Goal: Check status: Check status

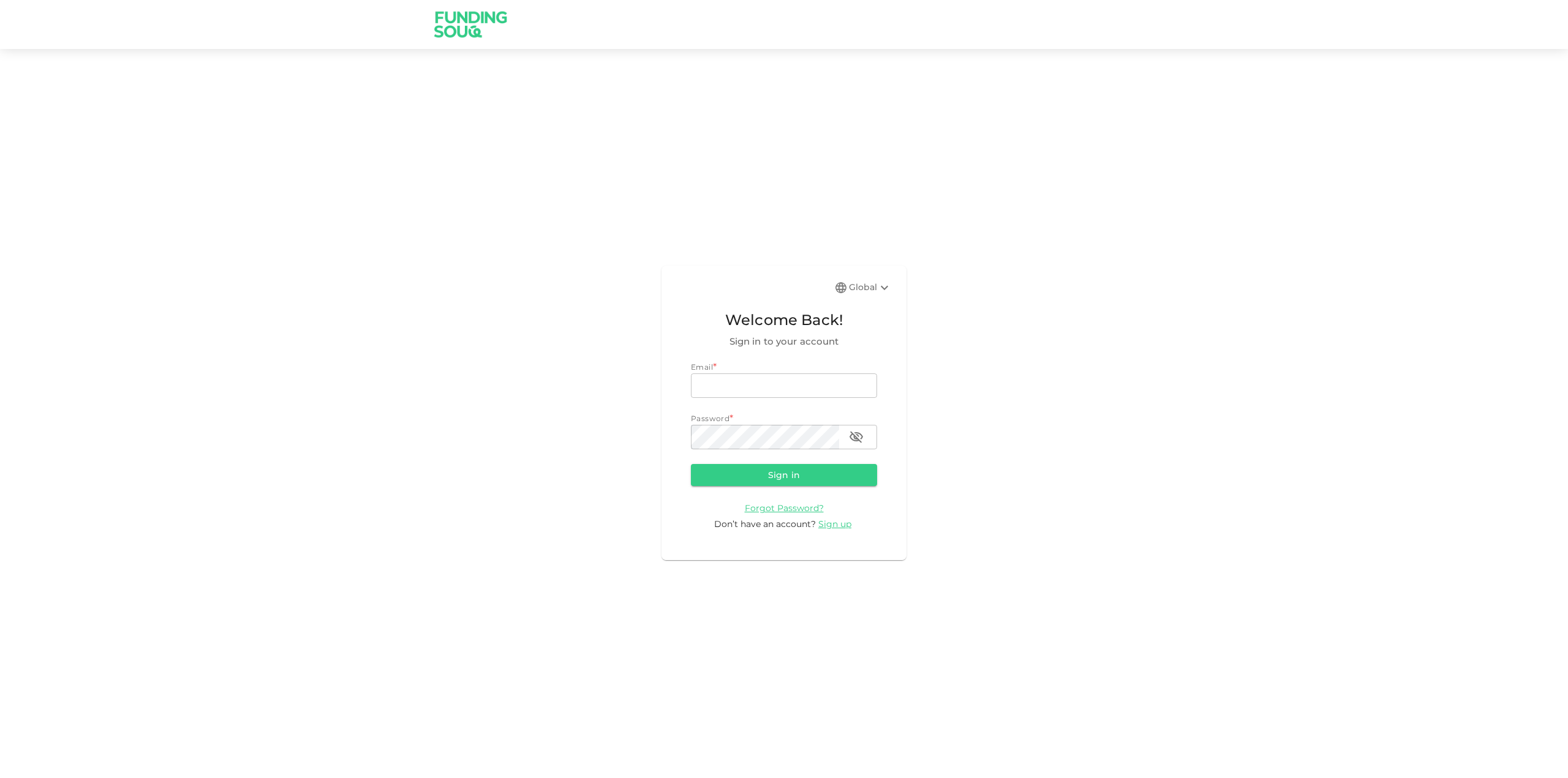
type input "[EMAIL_ADDRESS][DOMAIN_NAME]"
click at [765, 482] on button "Sign in" at bounding box center [784, 476] width 186 height 22
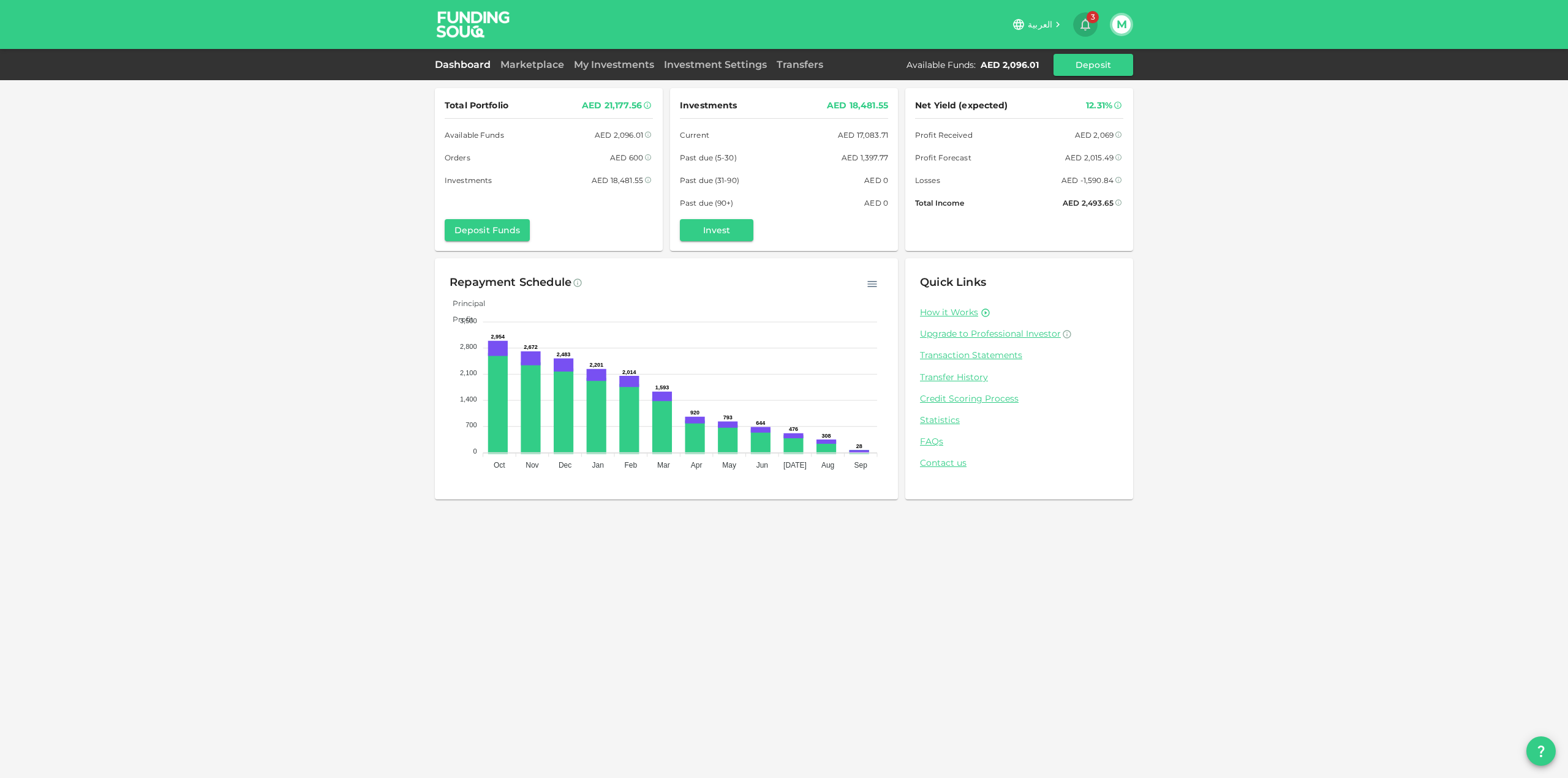
click at [1089, 29] on icon "button" at bounding box center [1085, 25] width 15 height 15
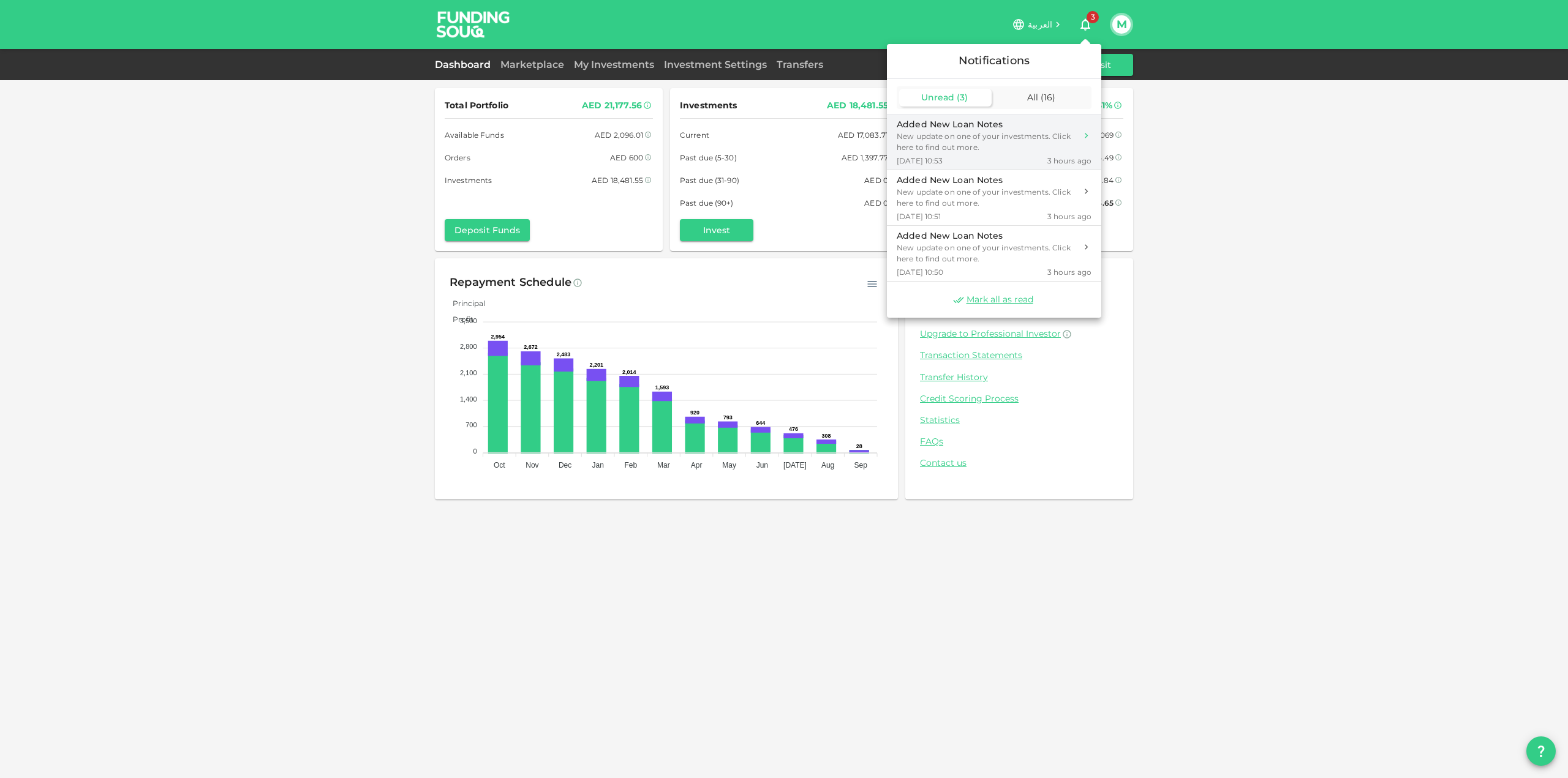
click at [1028, 124] on div "Added New Loan Notes" at bounding box center [986, 125] width 180 height 13
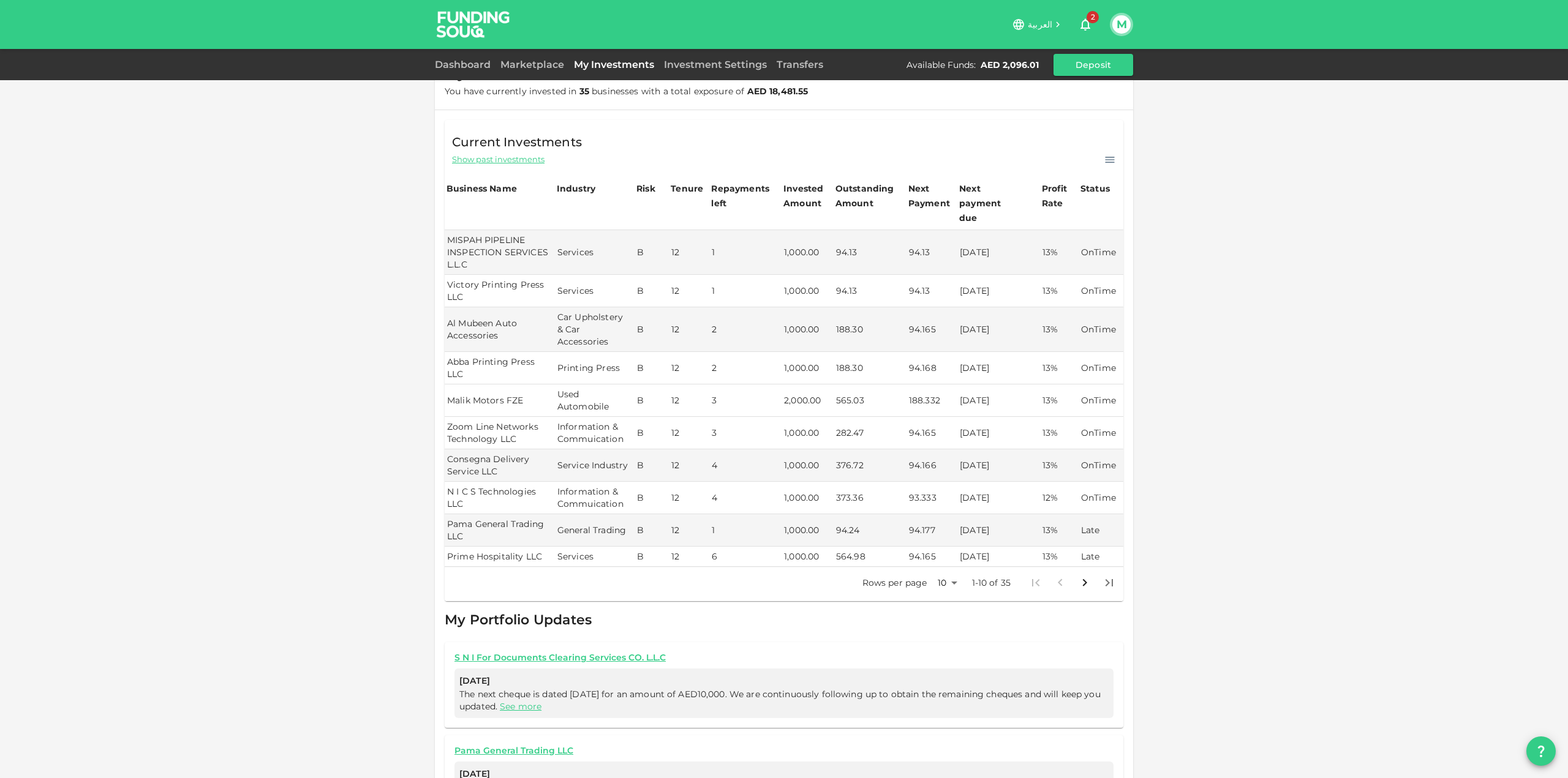
scroll to position [136, 0]
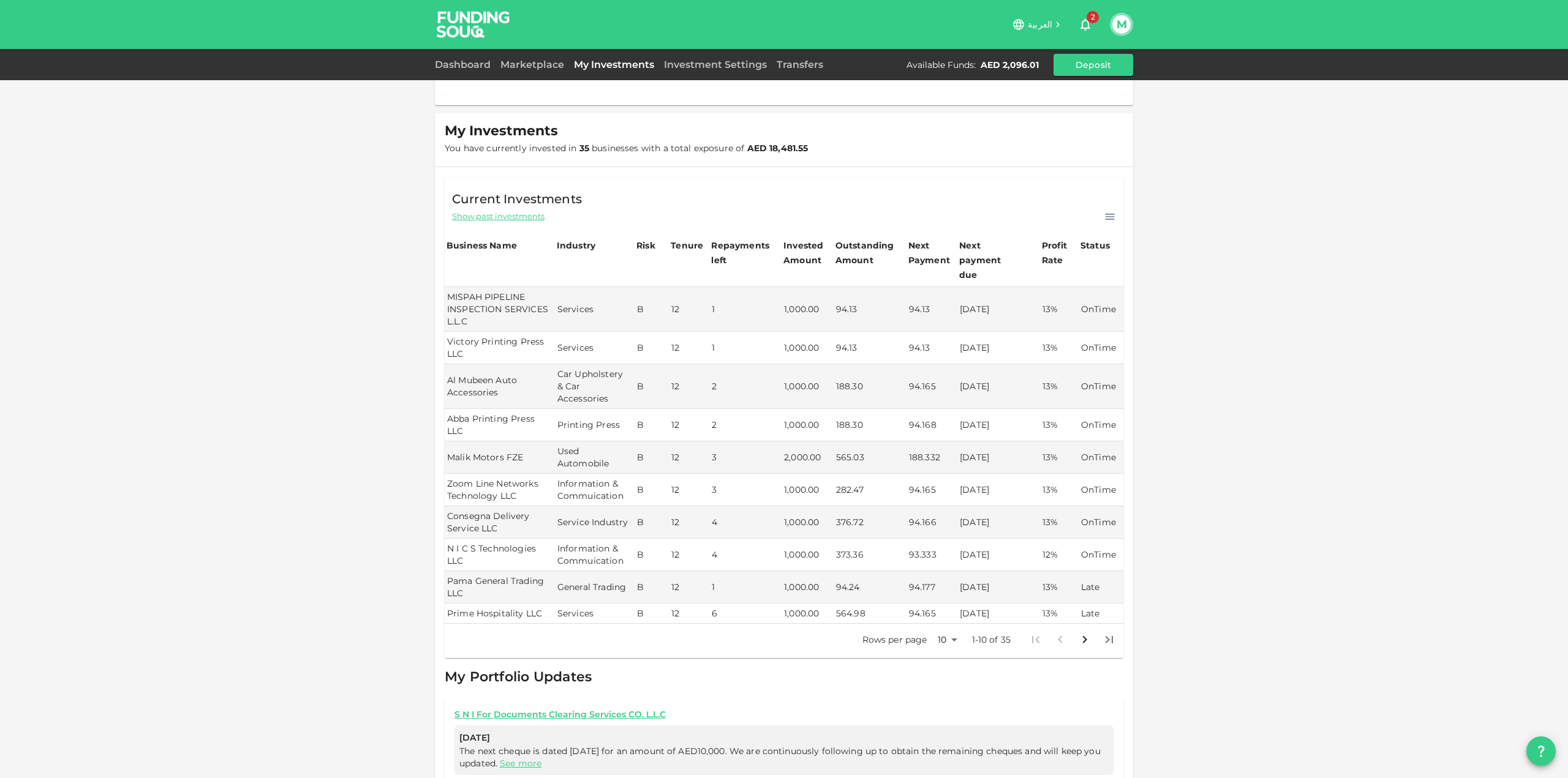
click at [1083, 636] on icon "Go to next page" at bounding box center [1085, 640] width 5 height 7
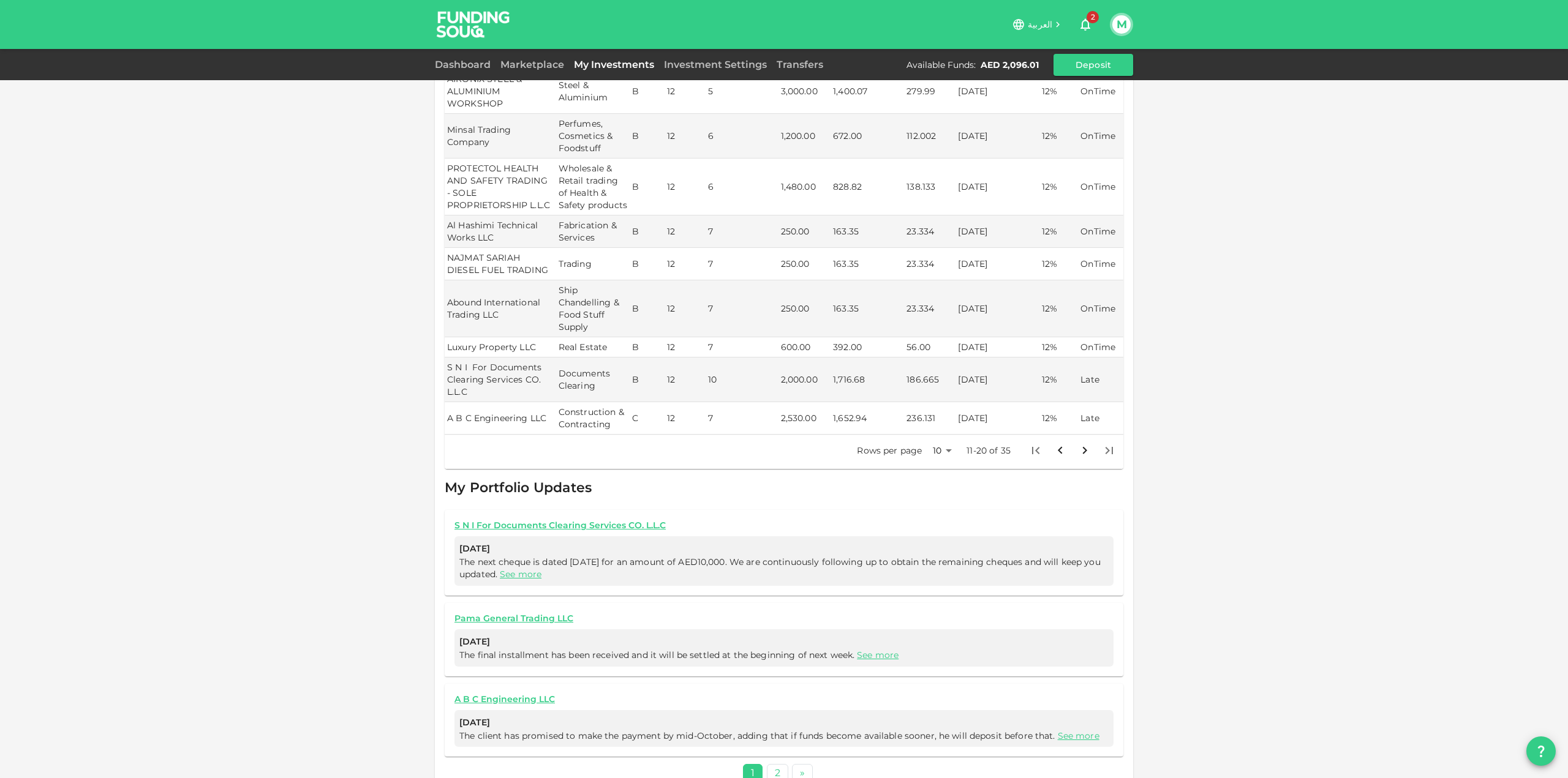
scroll to position [430, 0]
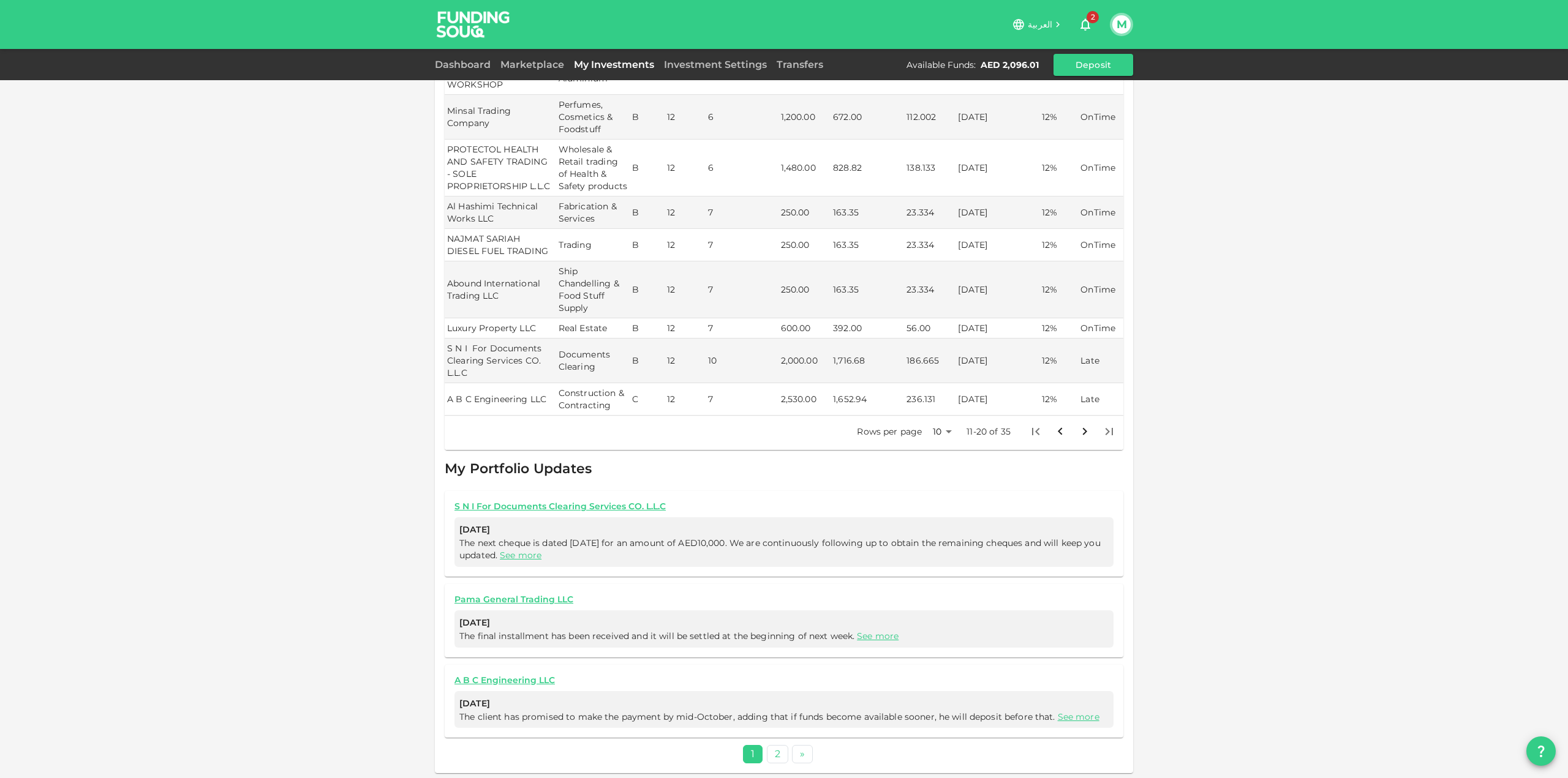
click at [1059, 429] on icon "Go to previous page" at bounding box center [1060, 432] width 15 height 15
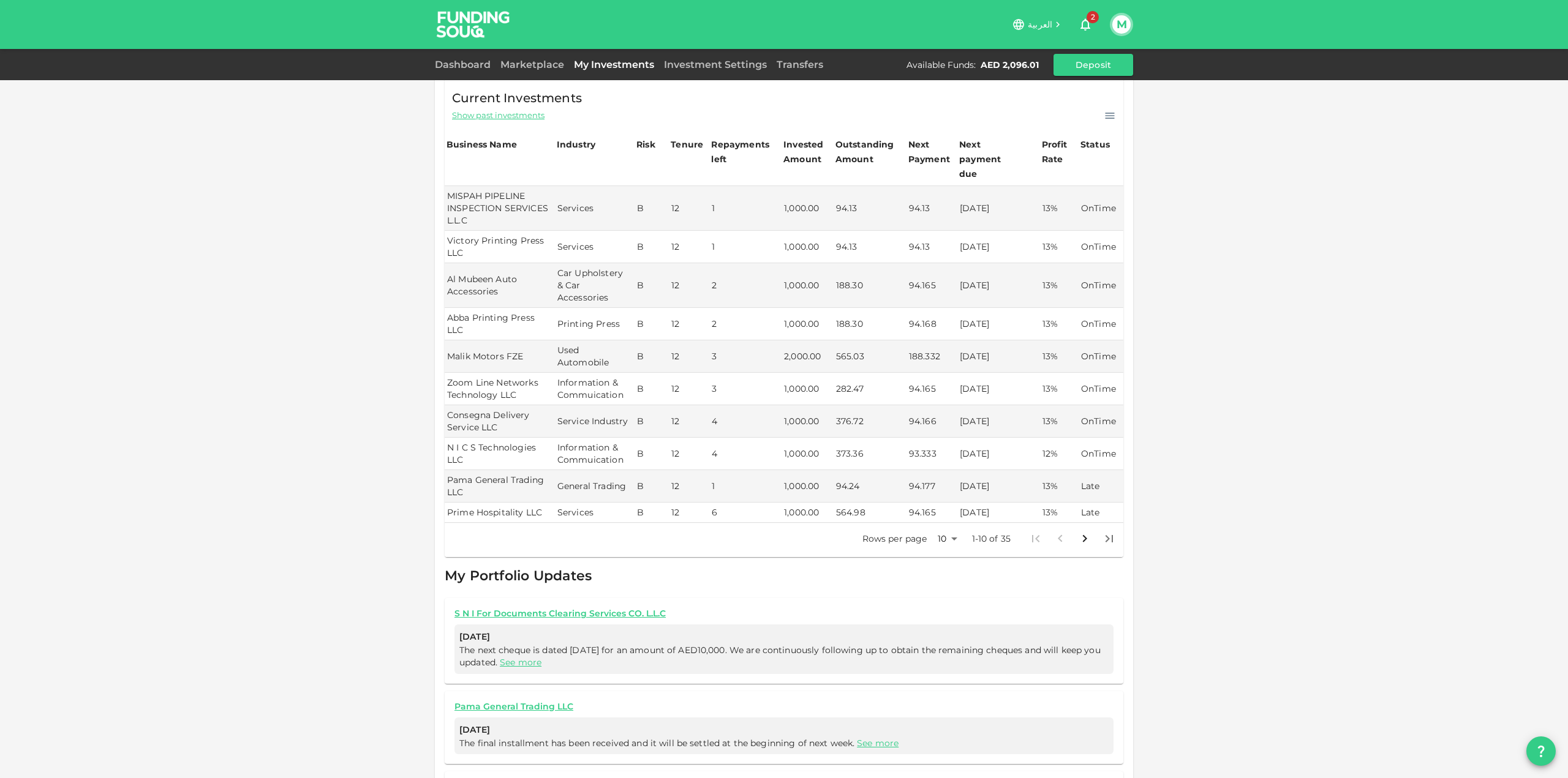
scroll to position [320, 0]
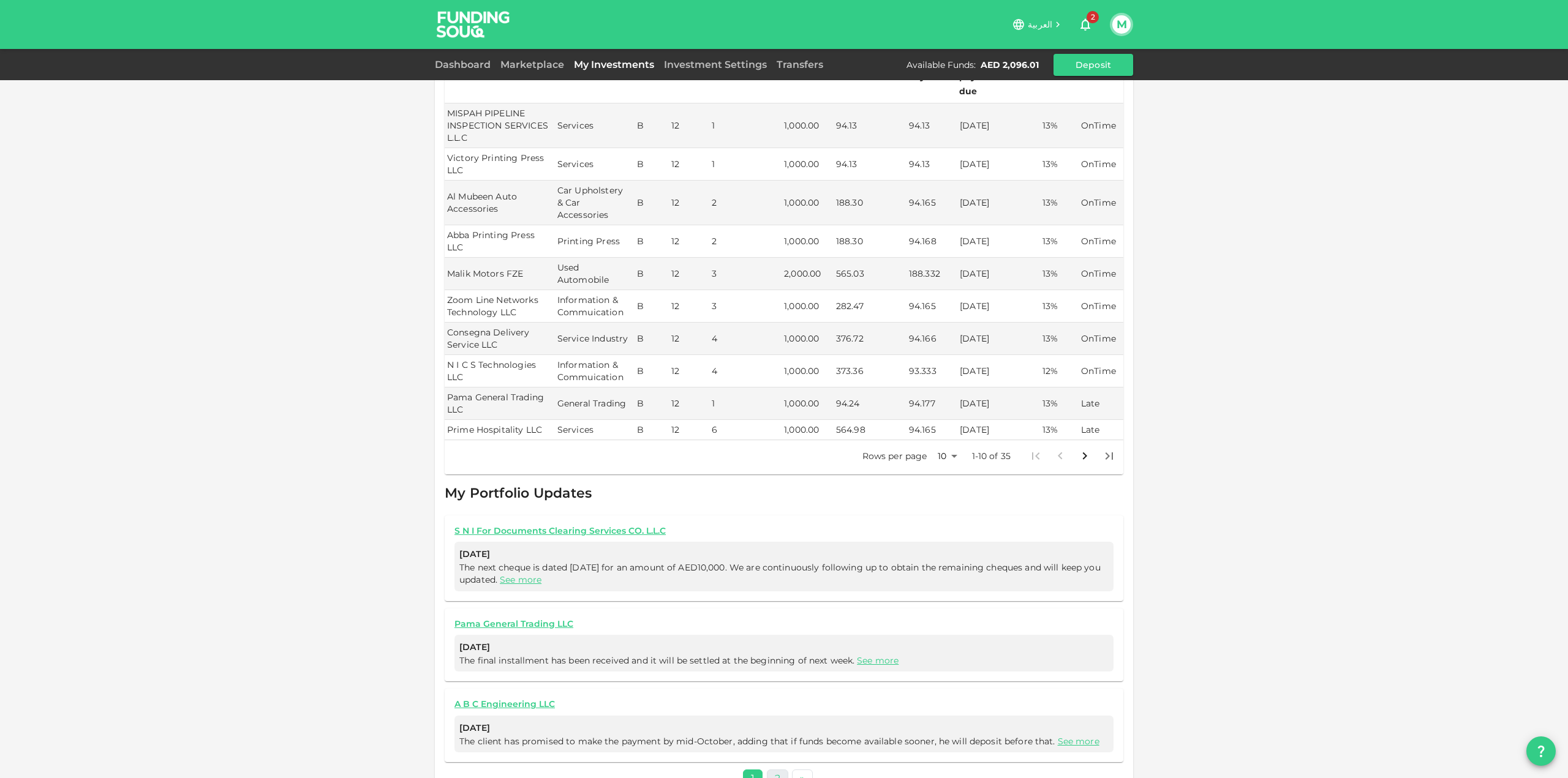
click at [773, 770] on link "2" at bounding box center [777, 778] width 21 height 17
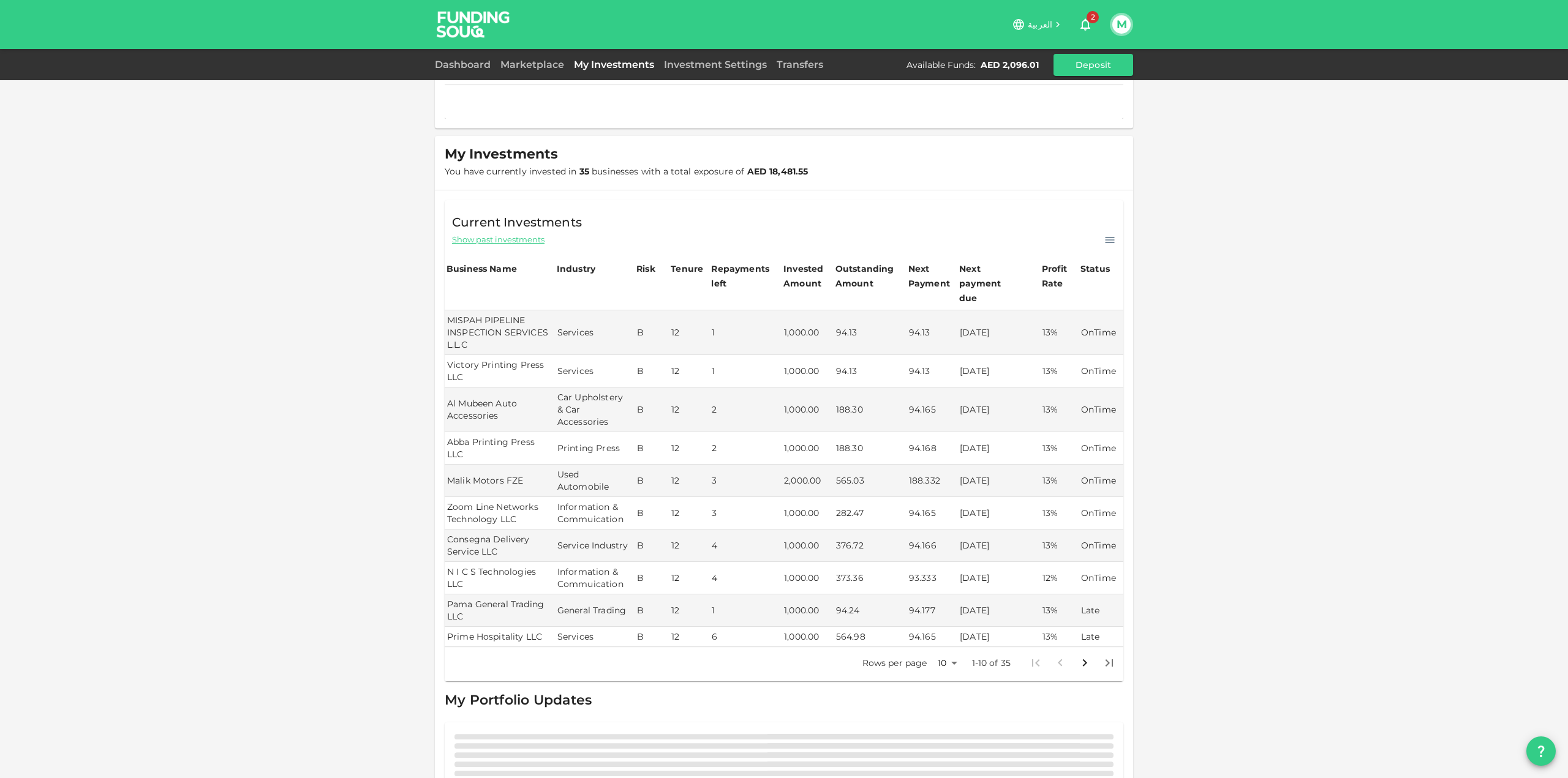
scroll to position [239, 0]
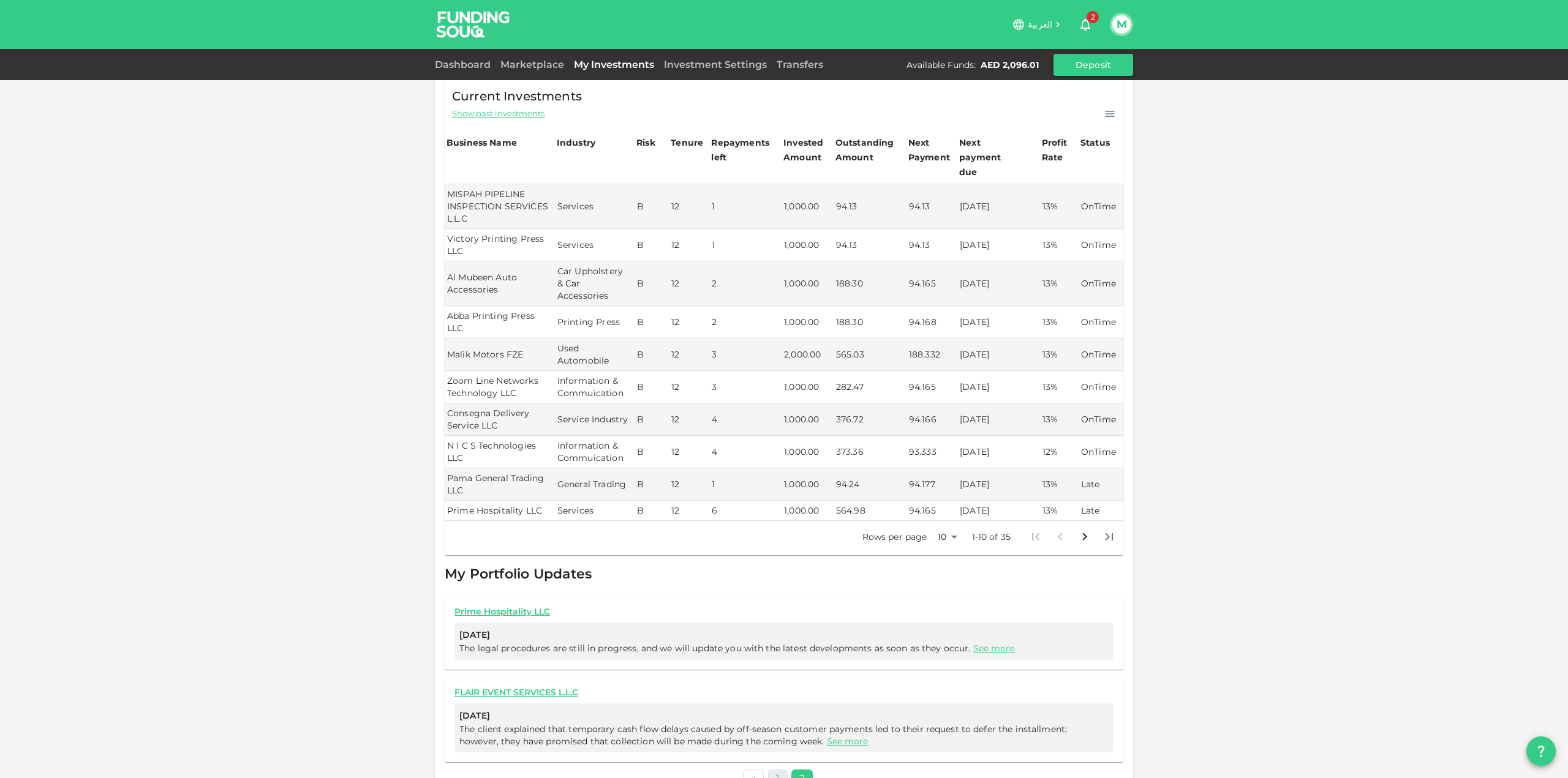
click at [770, 770] on link "1" at bounding box center [777, 778] width 19 height 17
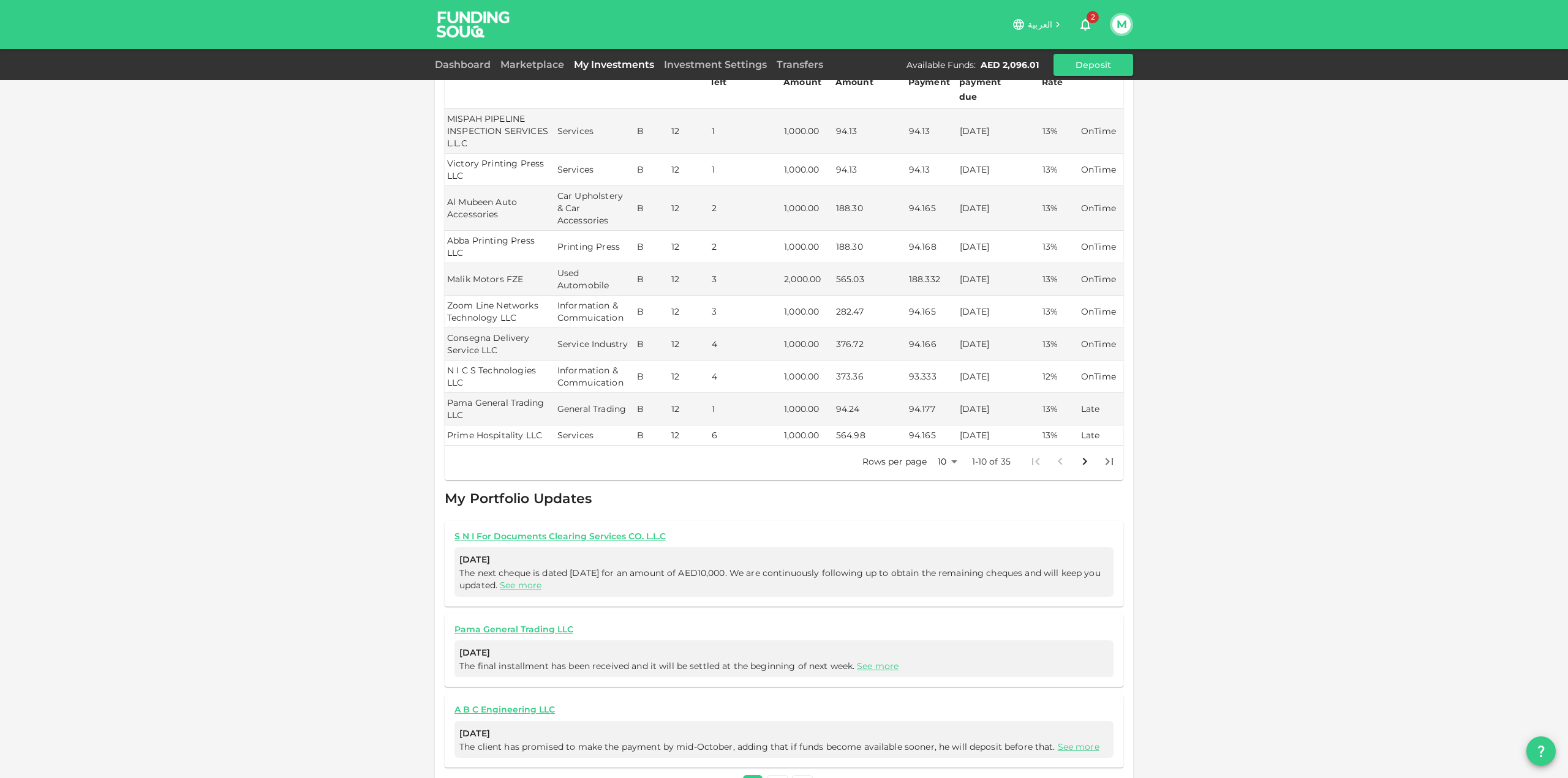
scroll to position [320, 0]
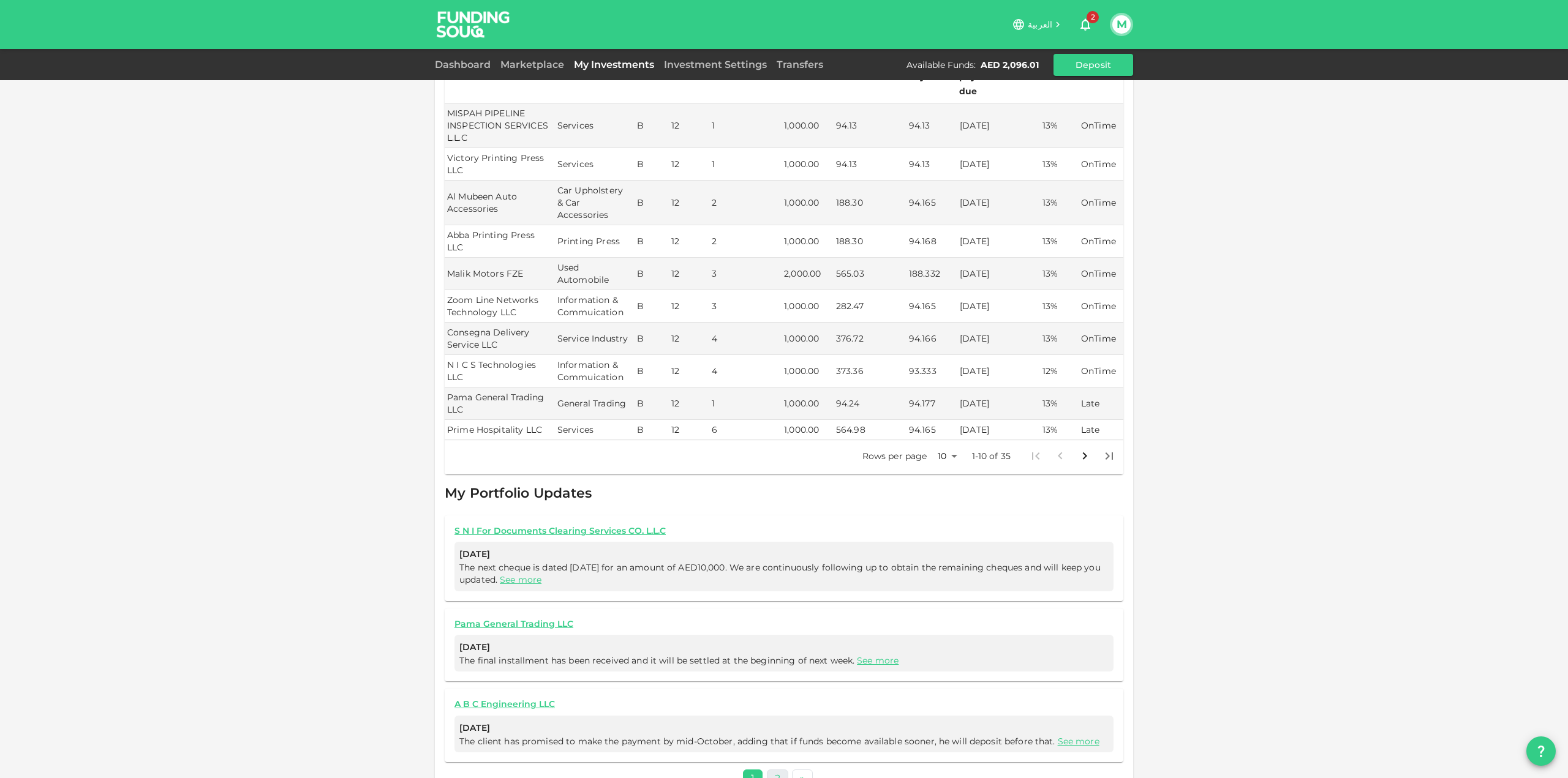
click at [773, 770] on link "2" at bounding box center [777, 778] width 21 height 17
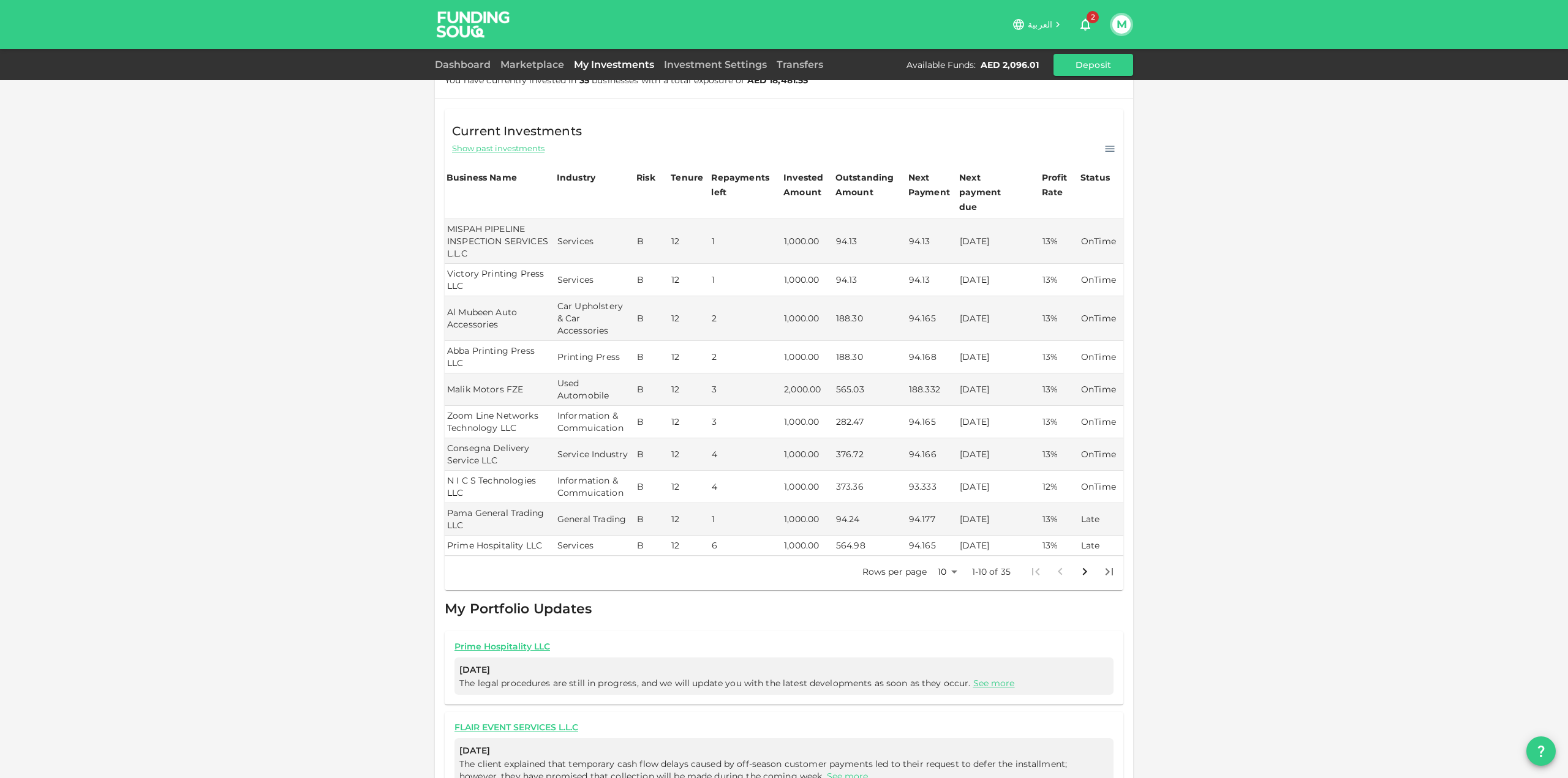
scroll to position [239, 0]
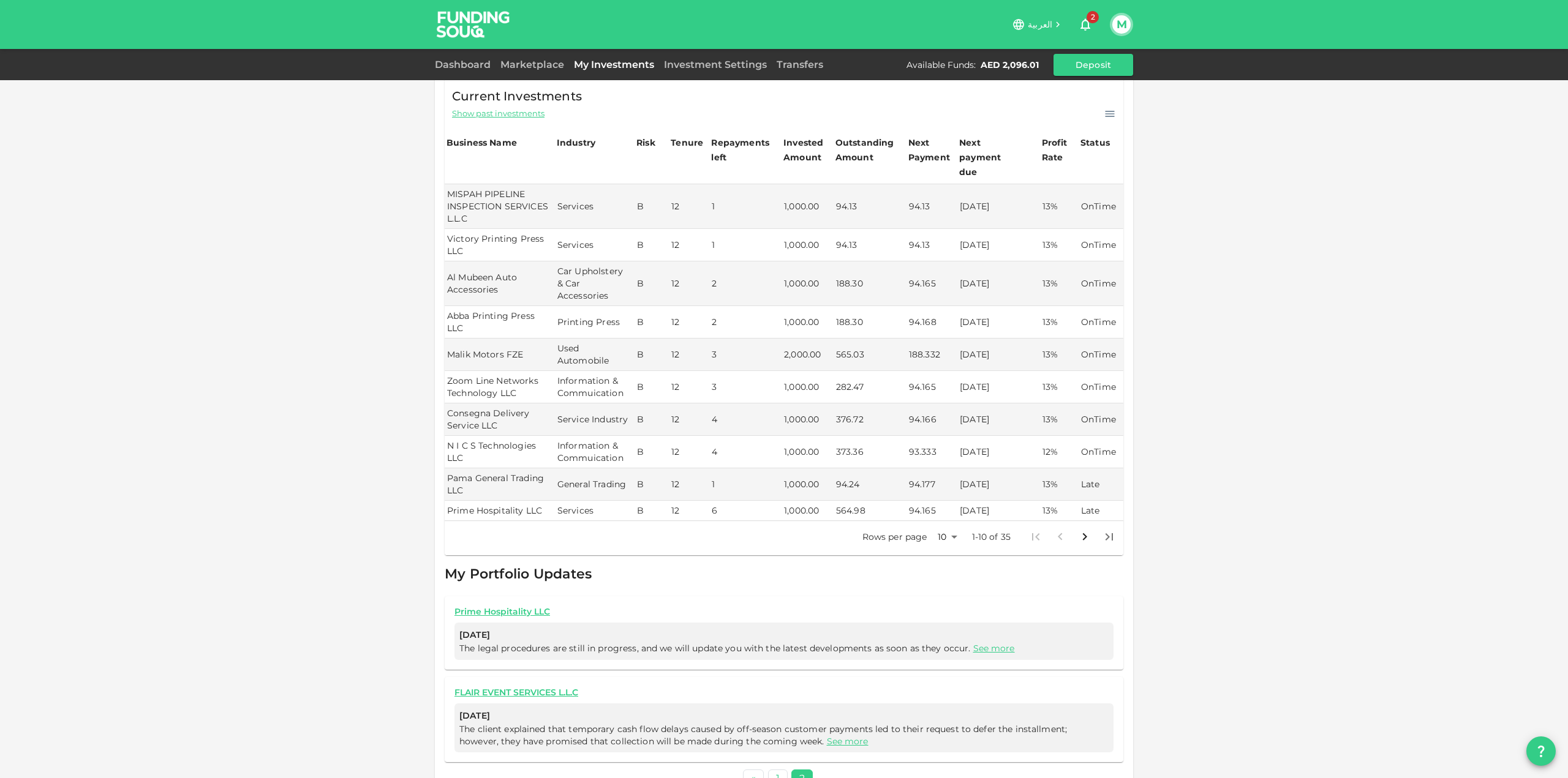
click at [510, 114] on span "Show past investments" at bounding box center [498, 114] width 93 height 12
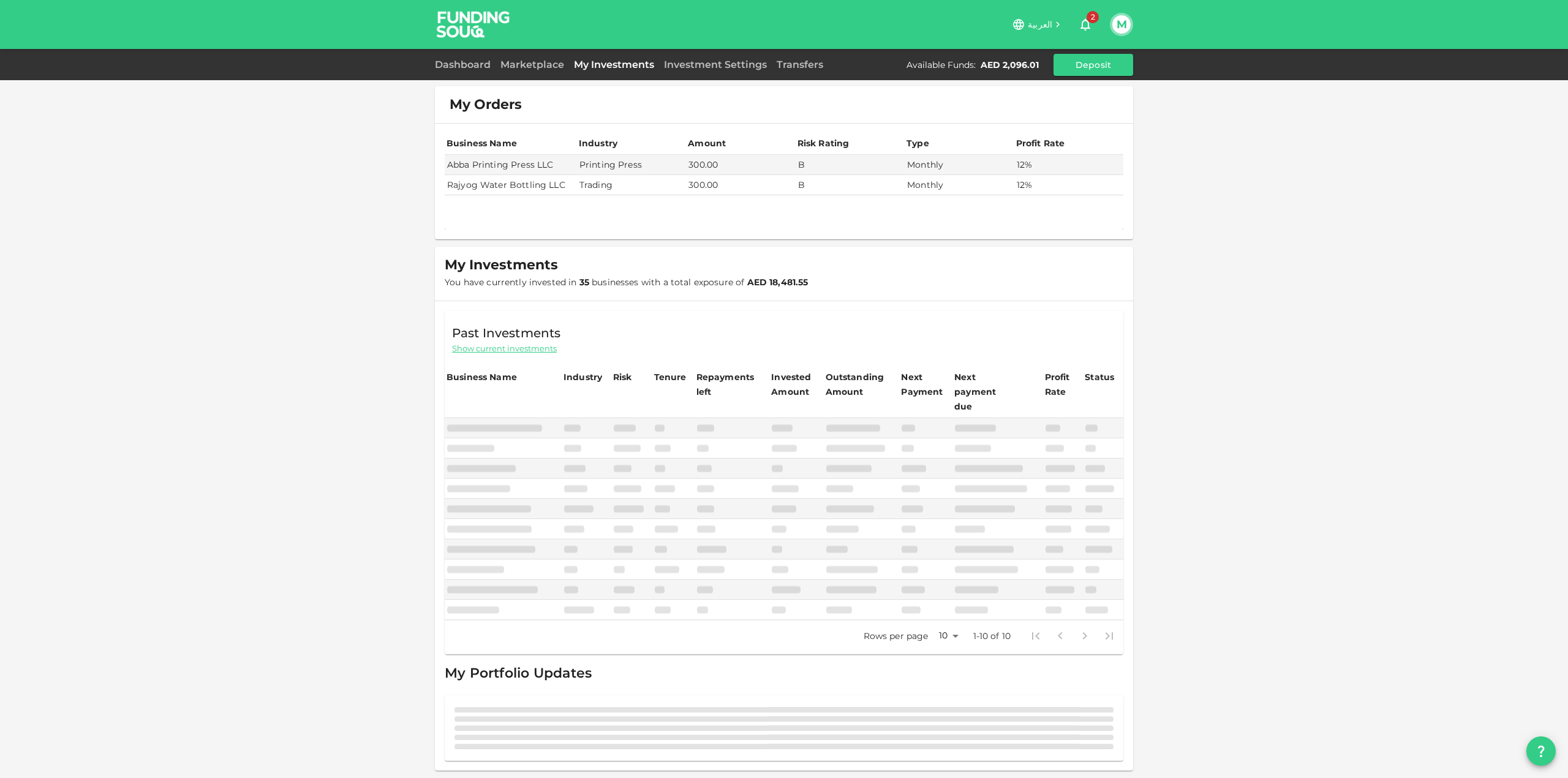
scroll to position [0, 0]
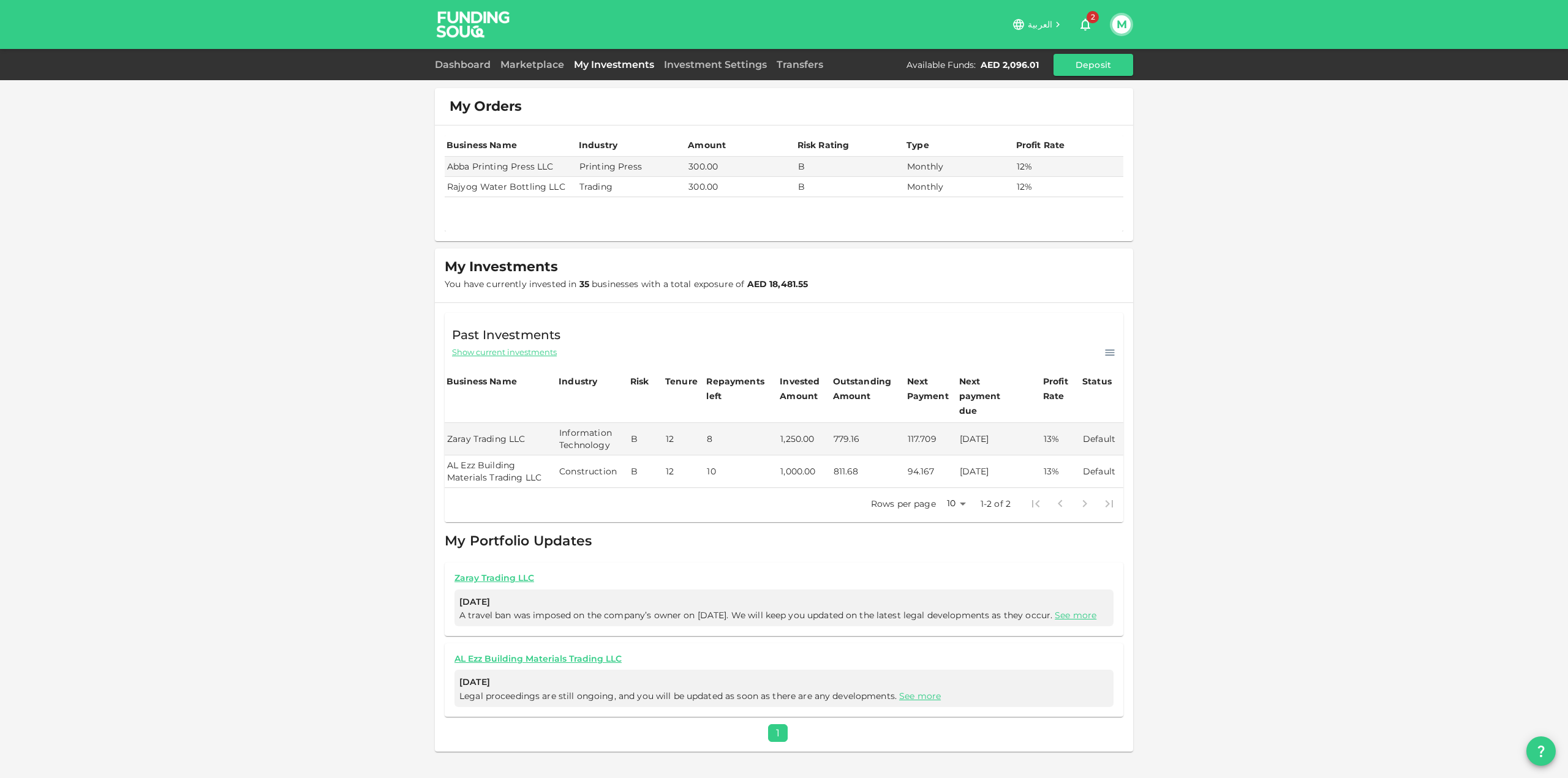
click at [546, 353] on span "Show current investments" at bounding box center [504, 352] width 104 height 12
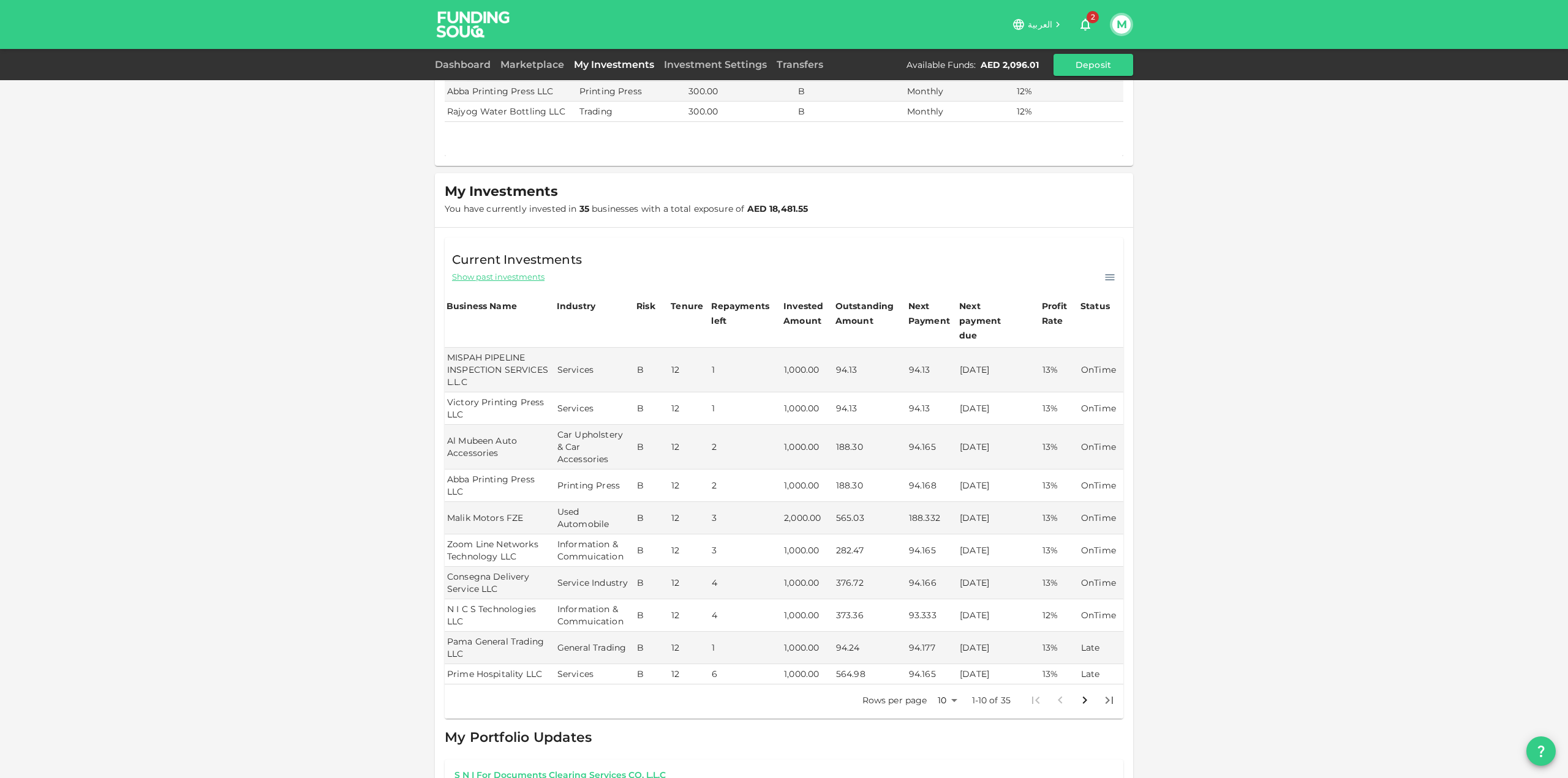
scroll to position [75, 0]
click at [530, 277] on span "Show past investments" at bounding box center [498, 278] width 93 height 12
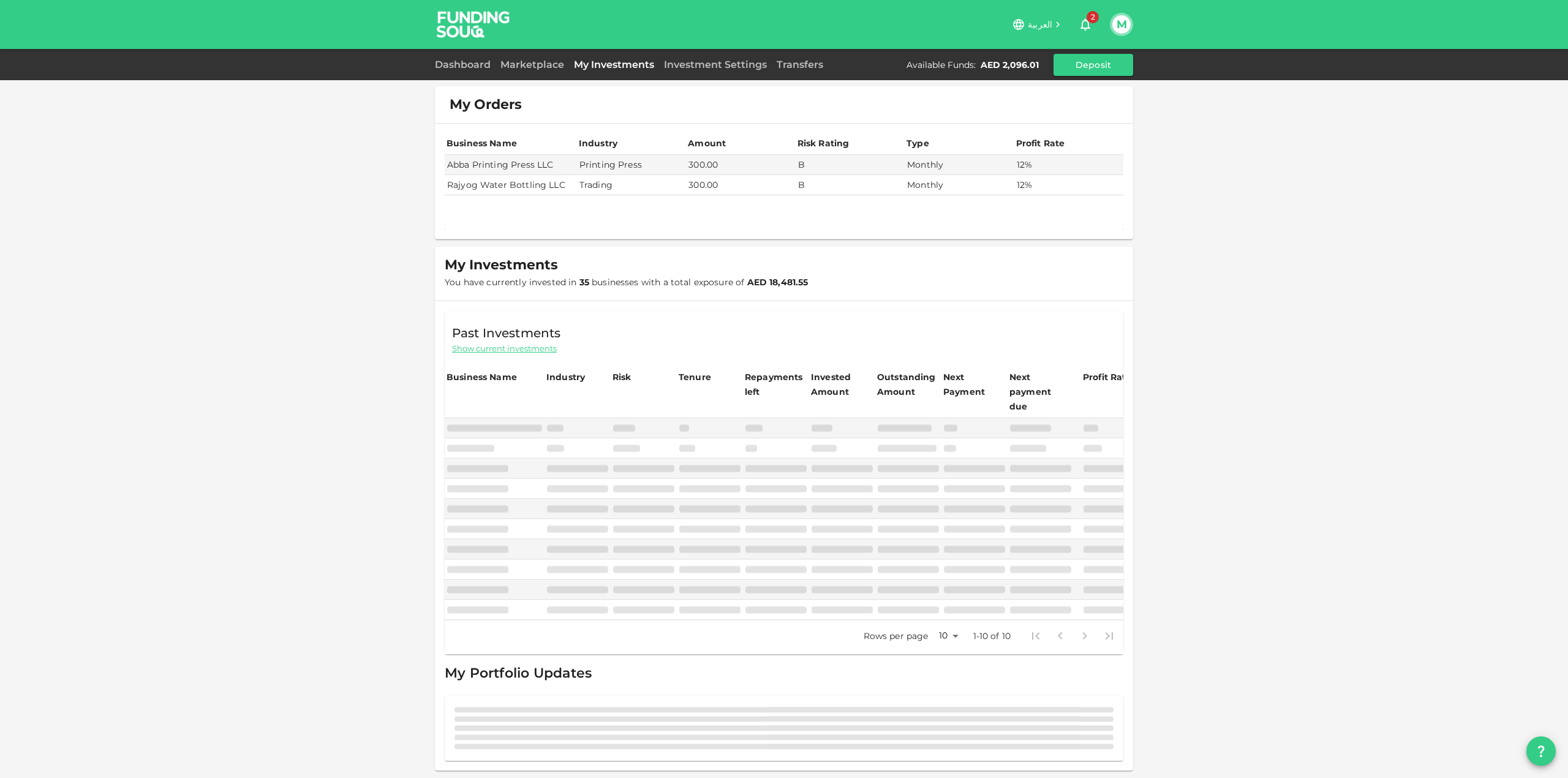
scroll to position [0, 0]
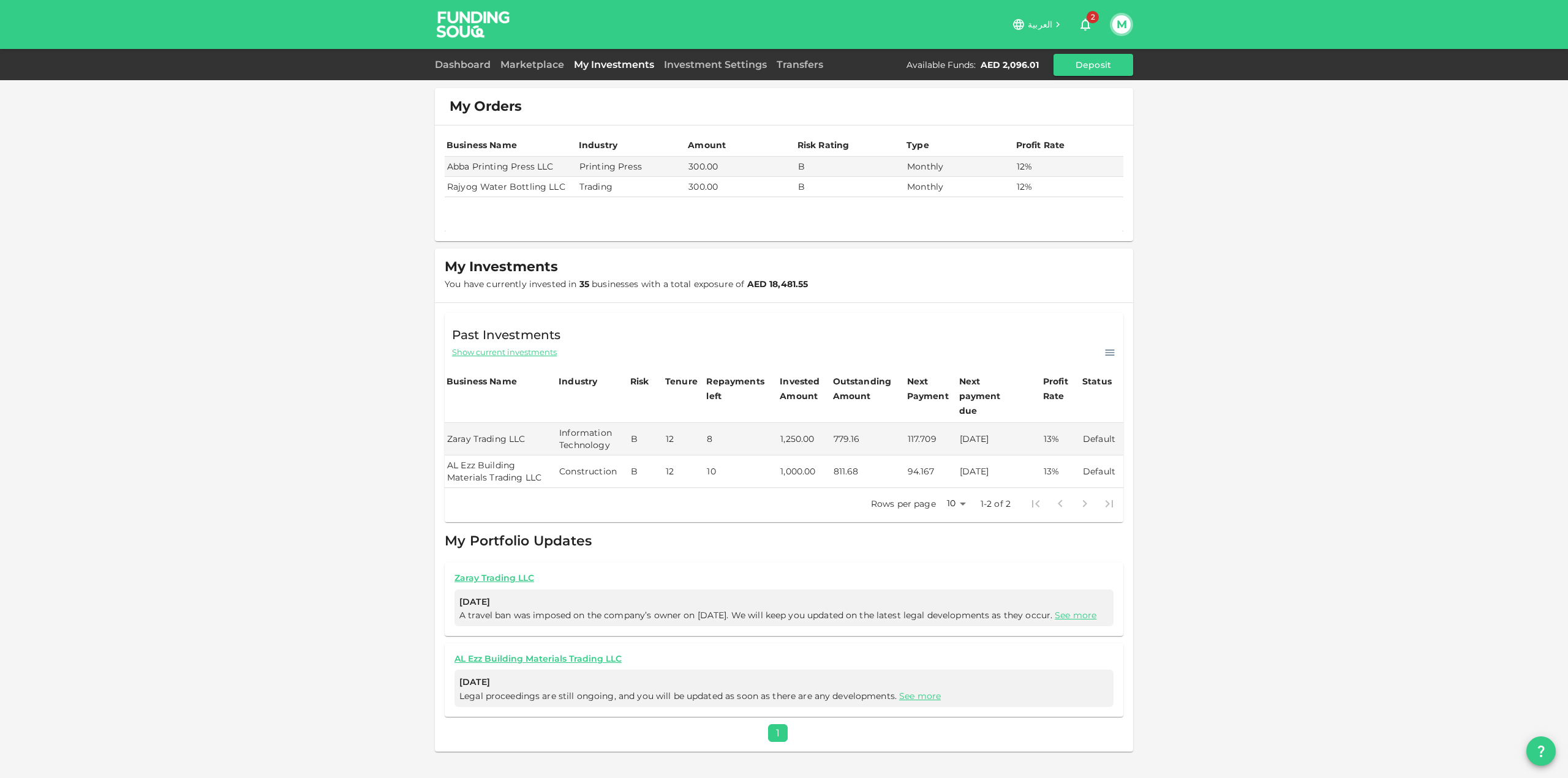
click at [520, 354] on span "Show current investments" at bounding box center [504, 352] width 104 height 12
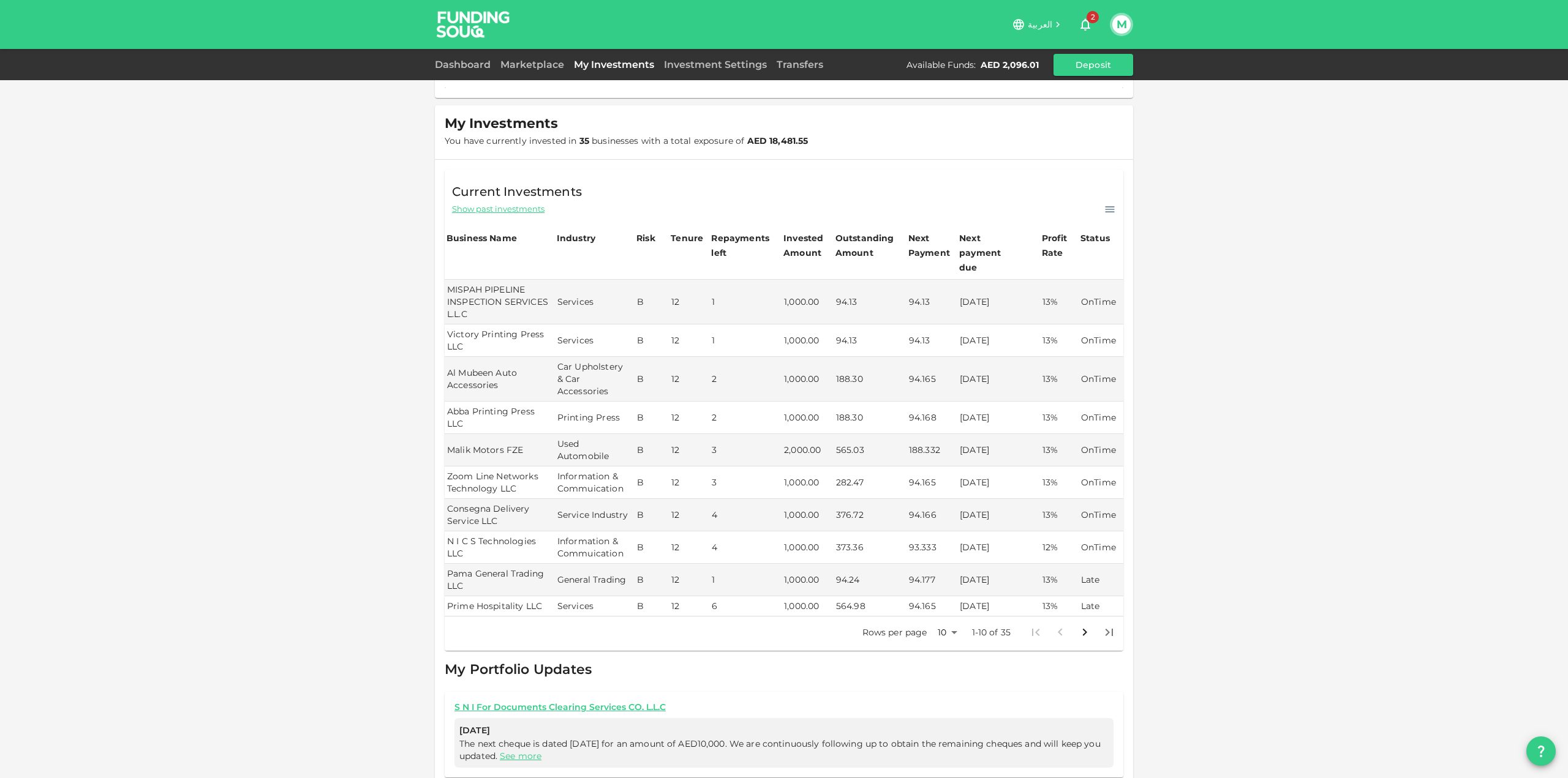
scroll to position [136, 0]
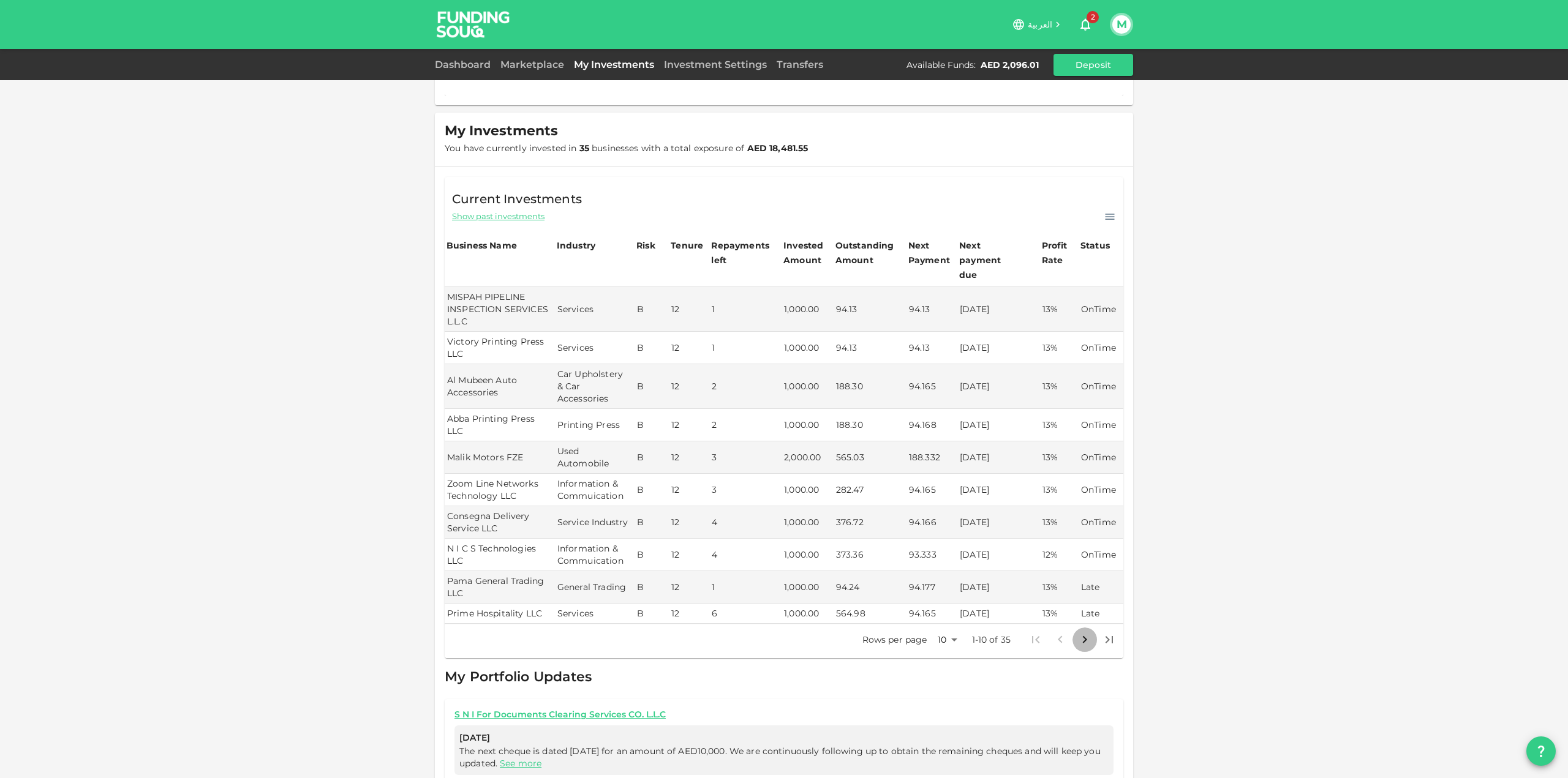
click at [1084, 632] on icon "Go to next page" at bounding box center [1085, 640] width 15 height 15
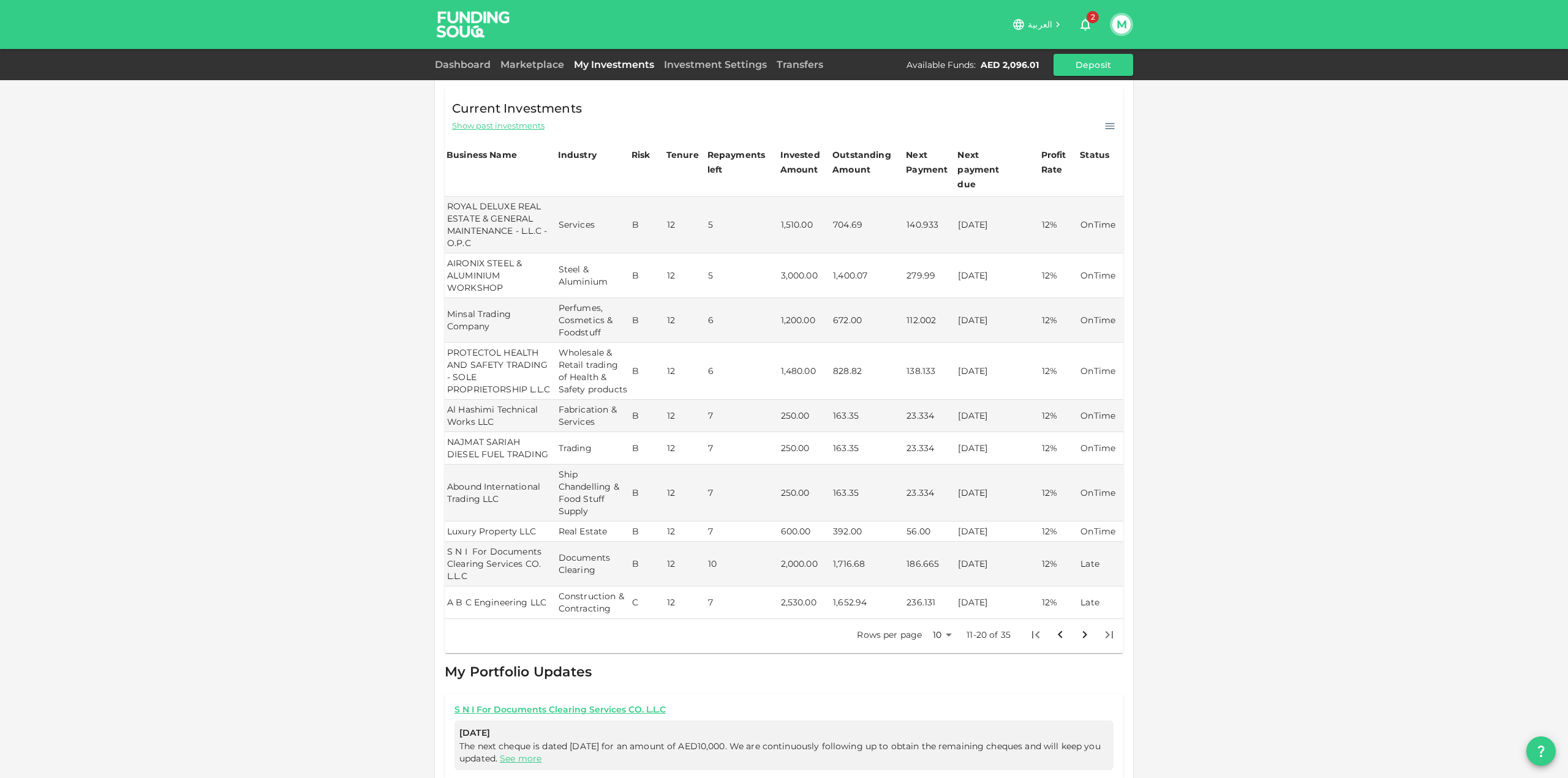
scroll to position [258, 0]
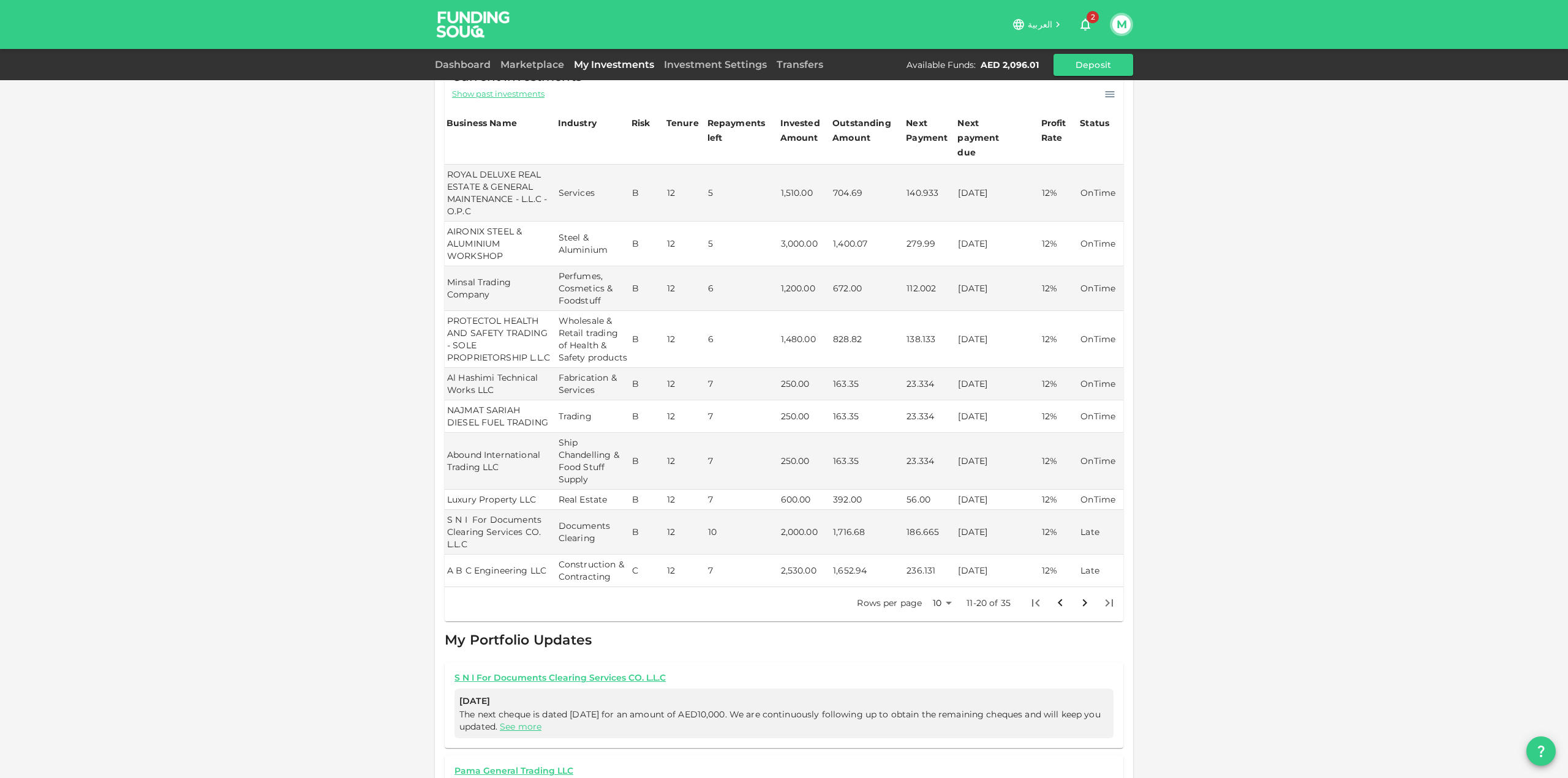
click at [1078, 605] on icon "Go to next page" at bounding box center [1085, 603] width 15 height 15
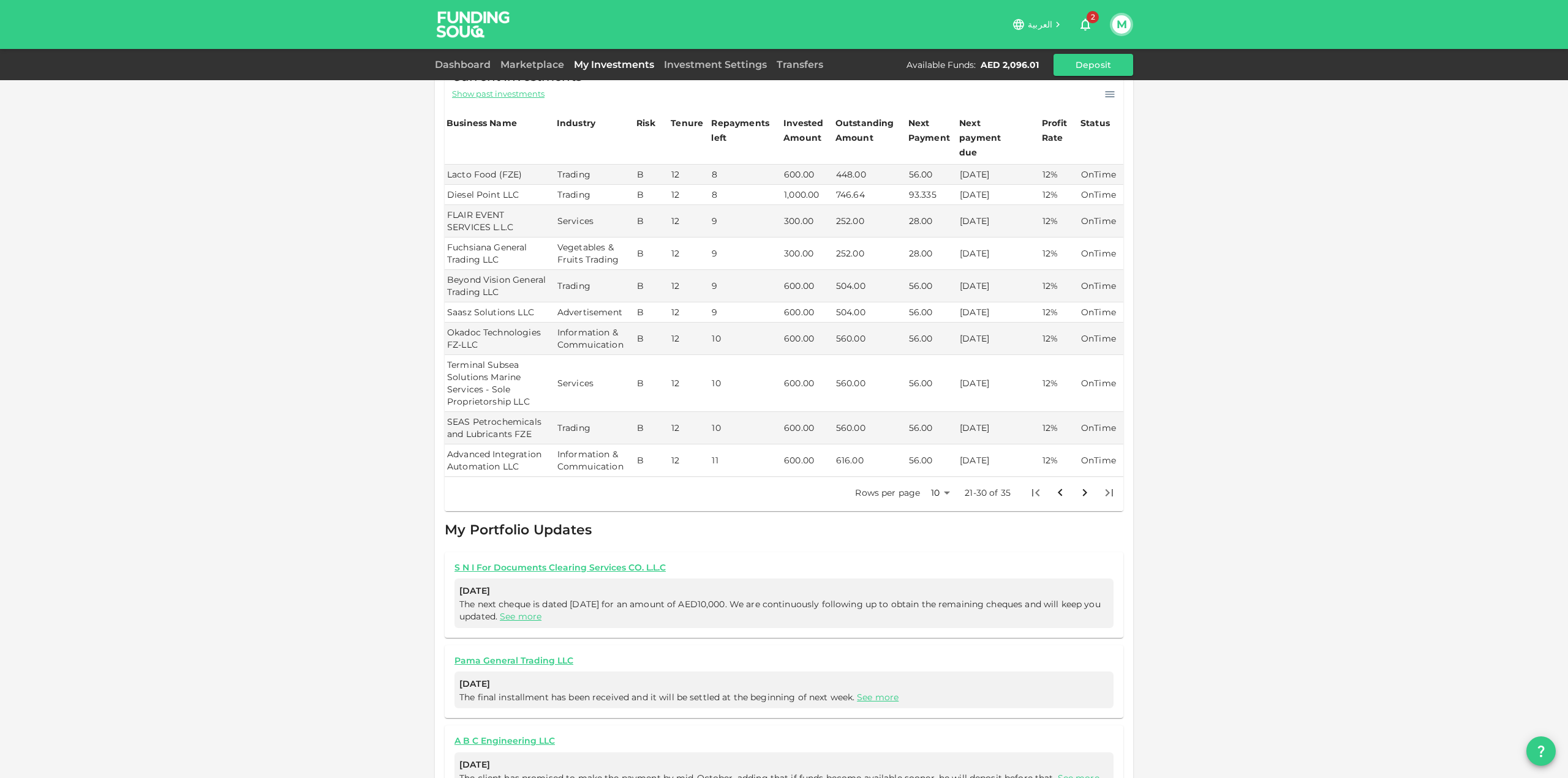
click at [1062, 486] on icon "Go to previous page" at bounding box center [1060, 493] width 15 height 15
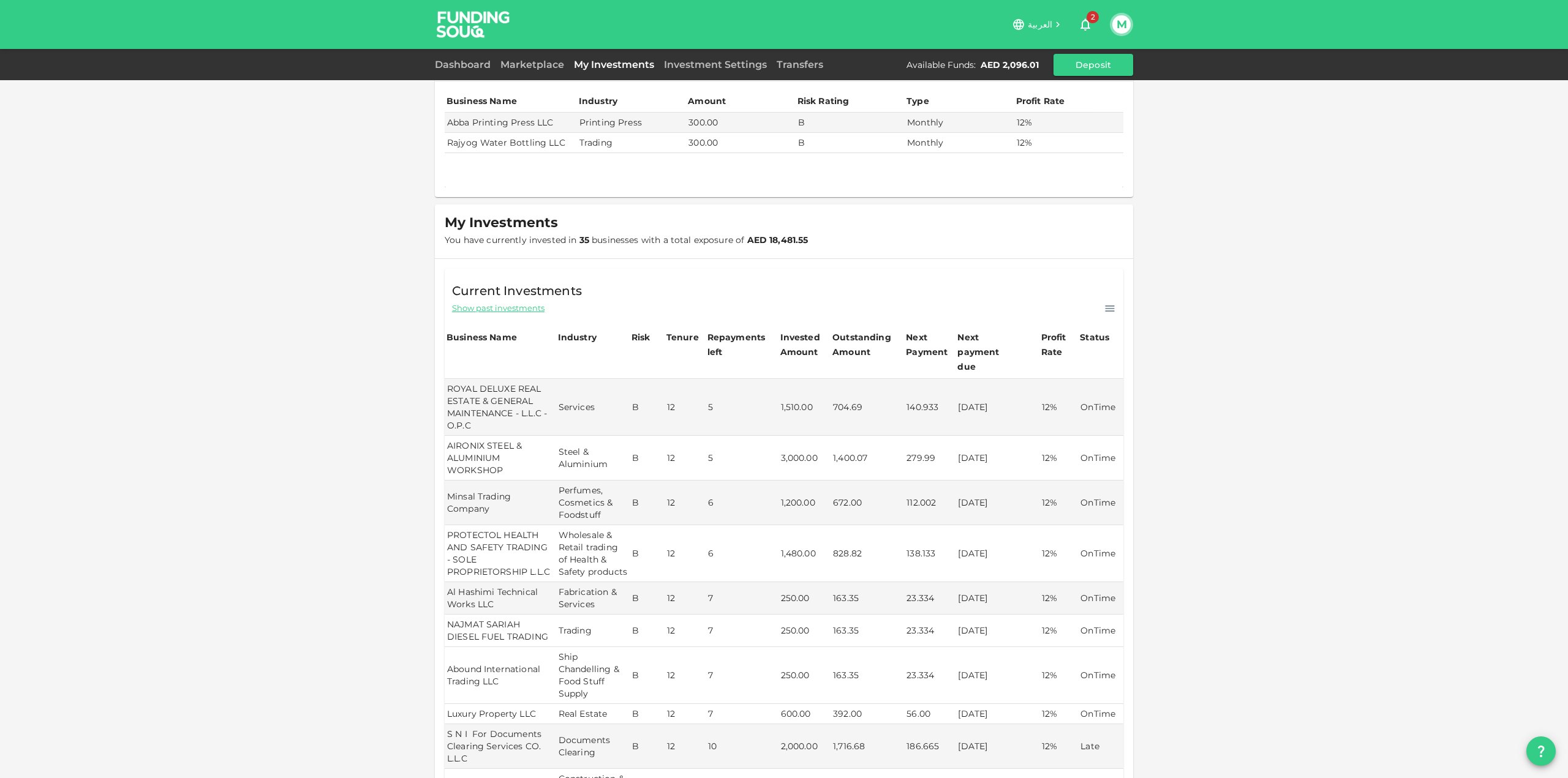
scroll to position [0, 0]
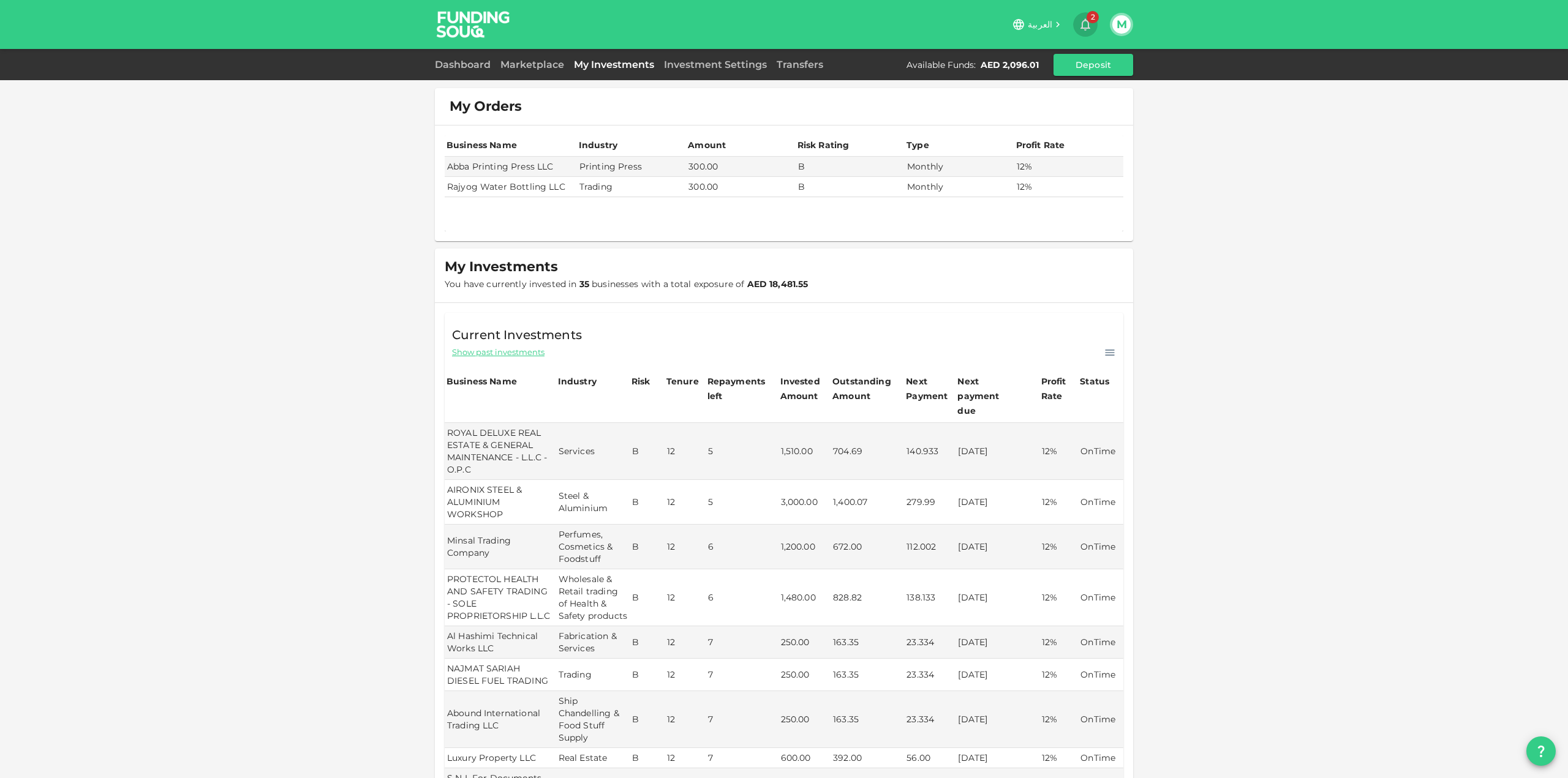
click at [1089, 23] on icon "button" at bounding box center [1085, 25] width 10 height 12
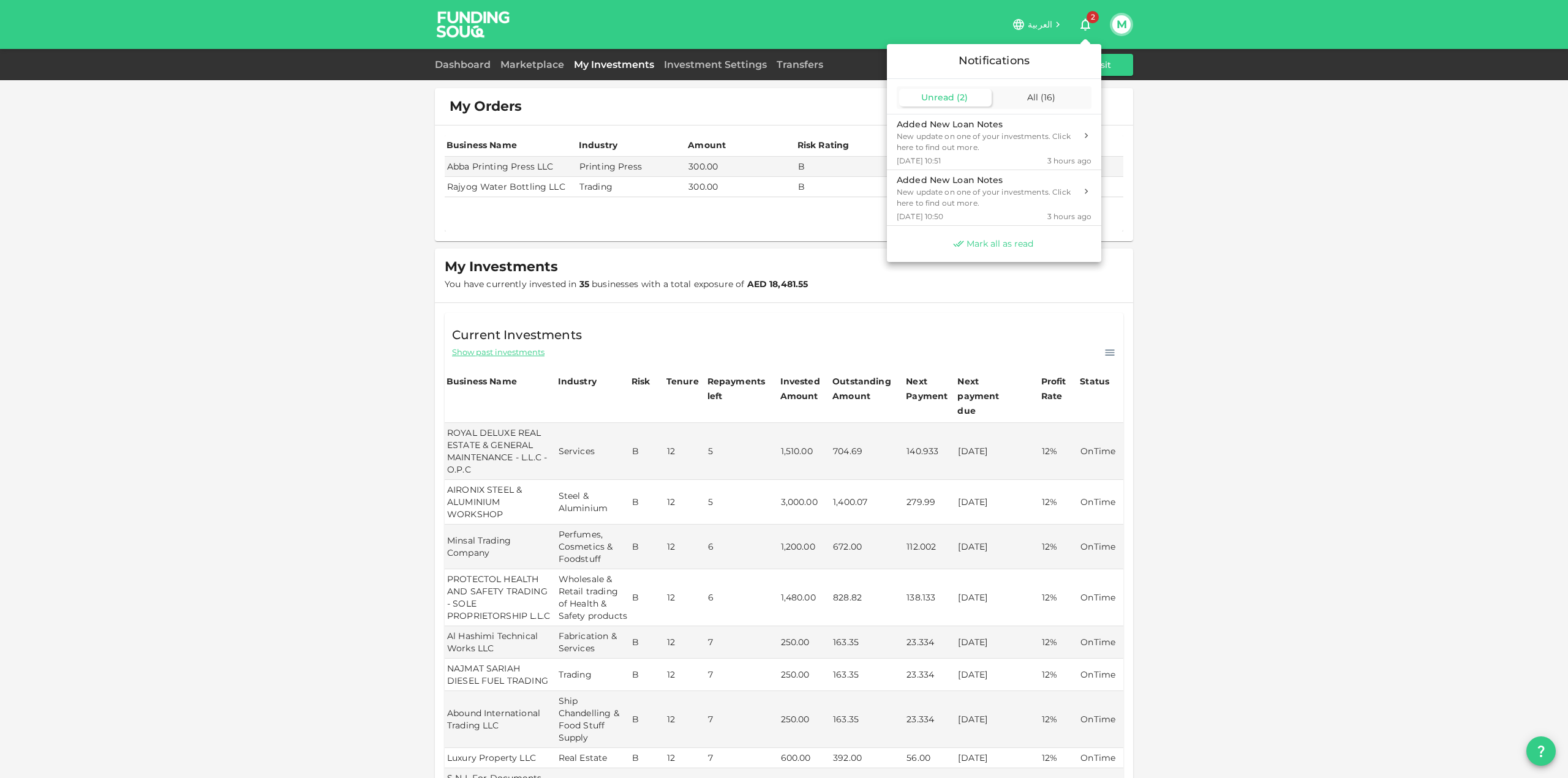
click at [1031, 243] on span "Mark all as read" at bounding box center [1000, 244] width 67 height 12
click at [487, 61] on div at bounding box center [784, 389] width 1568 height 778
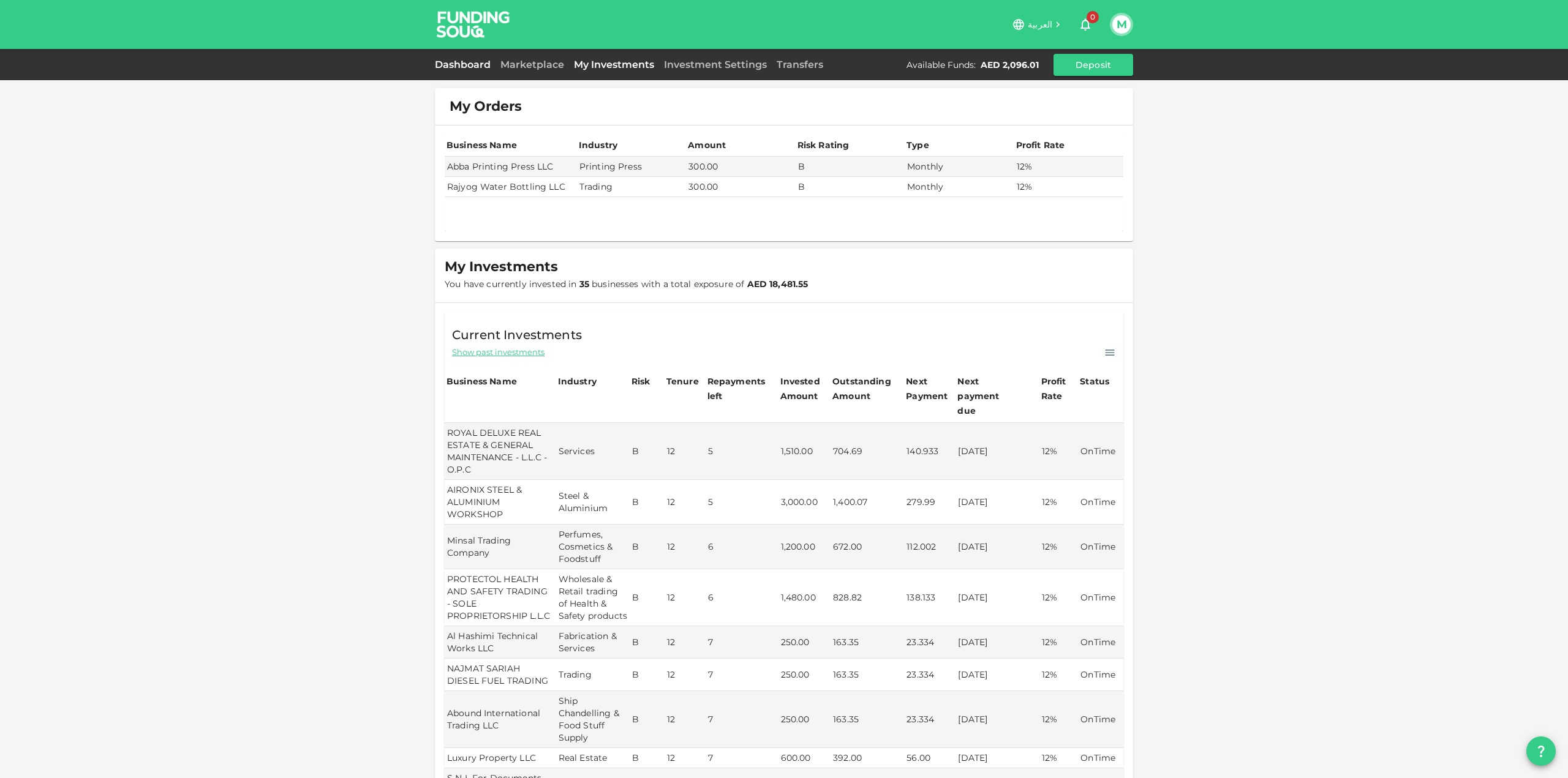
click at [487, 64] on link "Dashboard" at bounding box center [465, 64] width 60 height 12
